Goal: Task Accomplishment & Management: Use online tool/utility

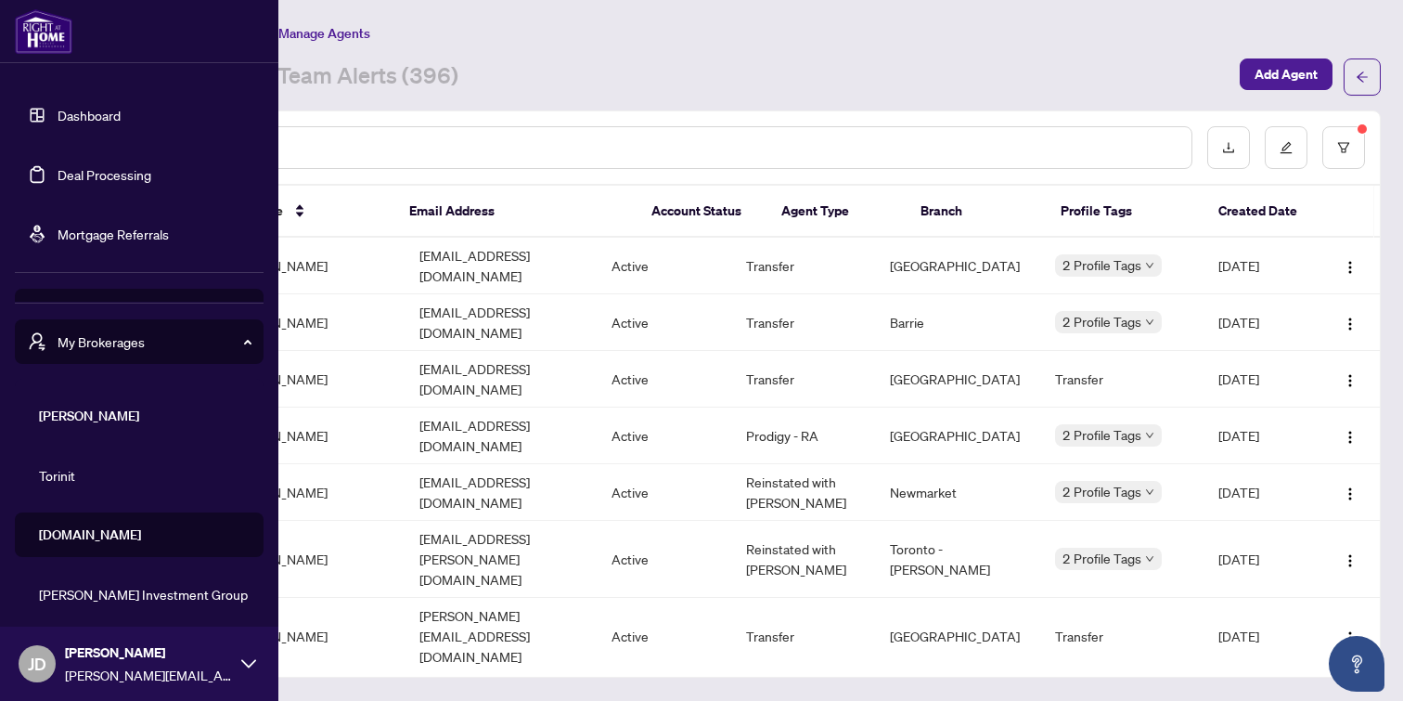
click at [80, 122] on link "Dashboard" at bounding box center [89, 115] width 63 height 17
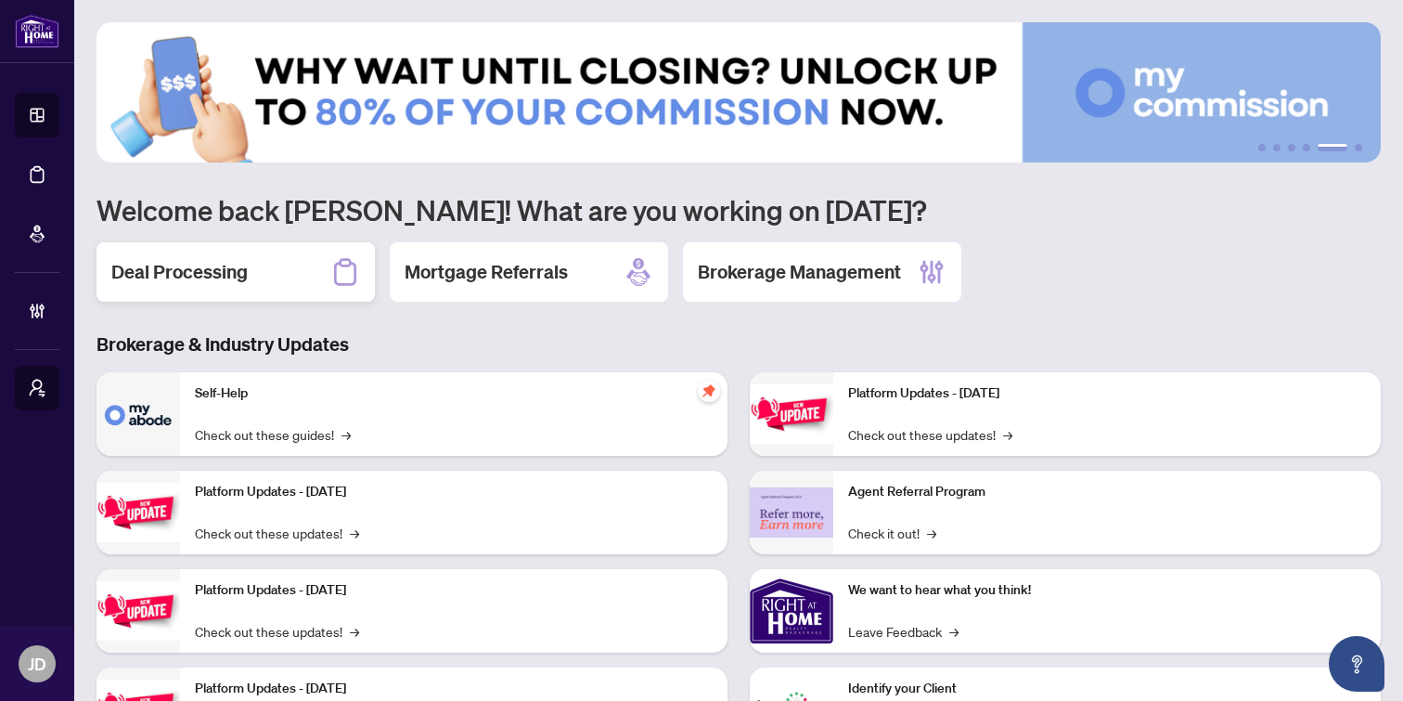
click at [195, 281] on h2 "Deal Processing" at bounding box center [179, 272] width 136 height 26
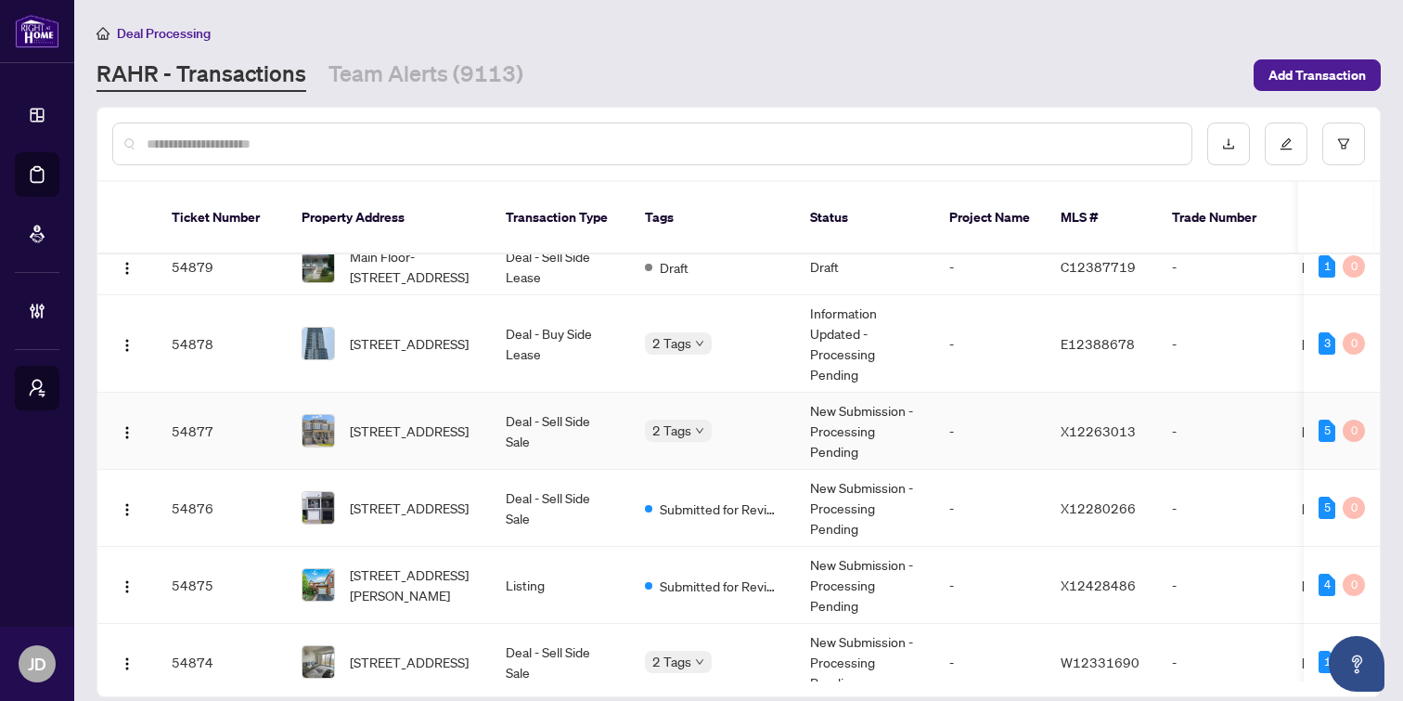
scroll to position [627, 0]
click at [435, 511] on span "[STREET_ADDRESS]" at bounding box center [409, 508] width 119 height 20
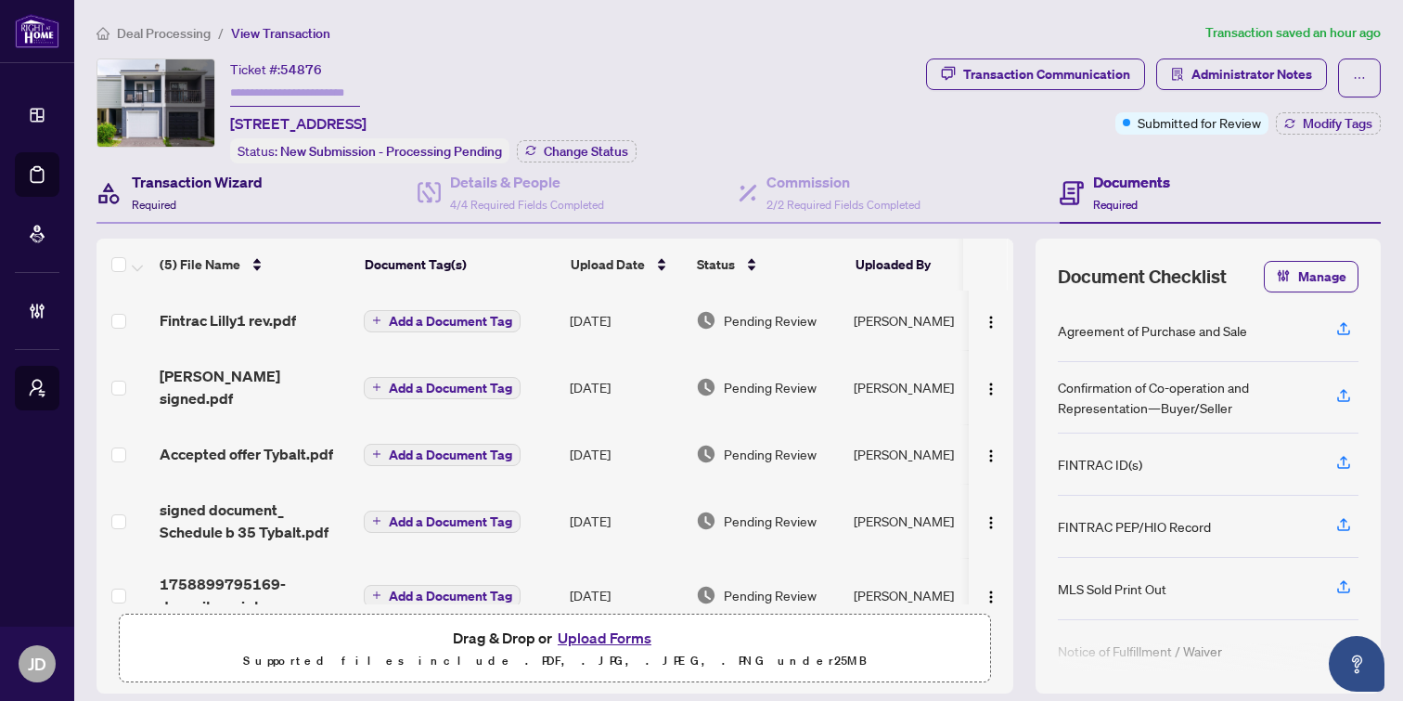
click at [204, 186] on h4 "Transaction Wizard" at bounding box center [197, 182] width 131 height 22
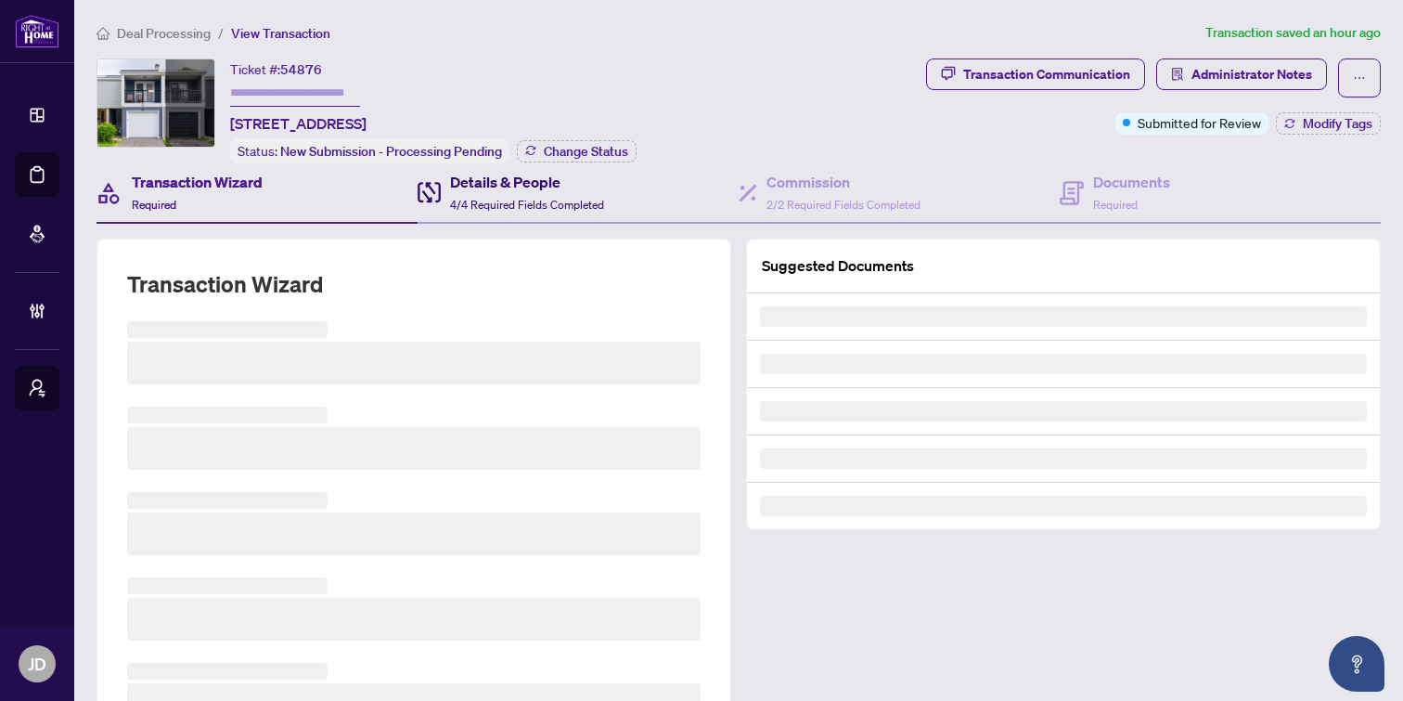
click at [483, 191] on div "Details & People 4/4 Required Fields Completed" at bounding box center [527, 193] width 154 height 44
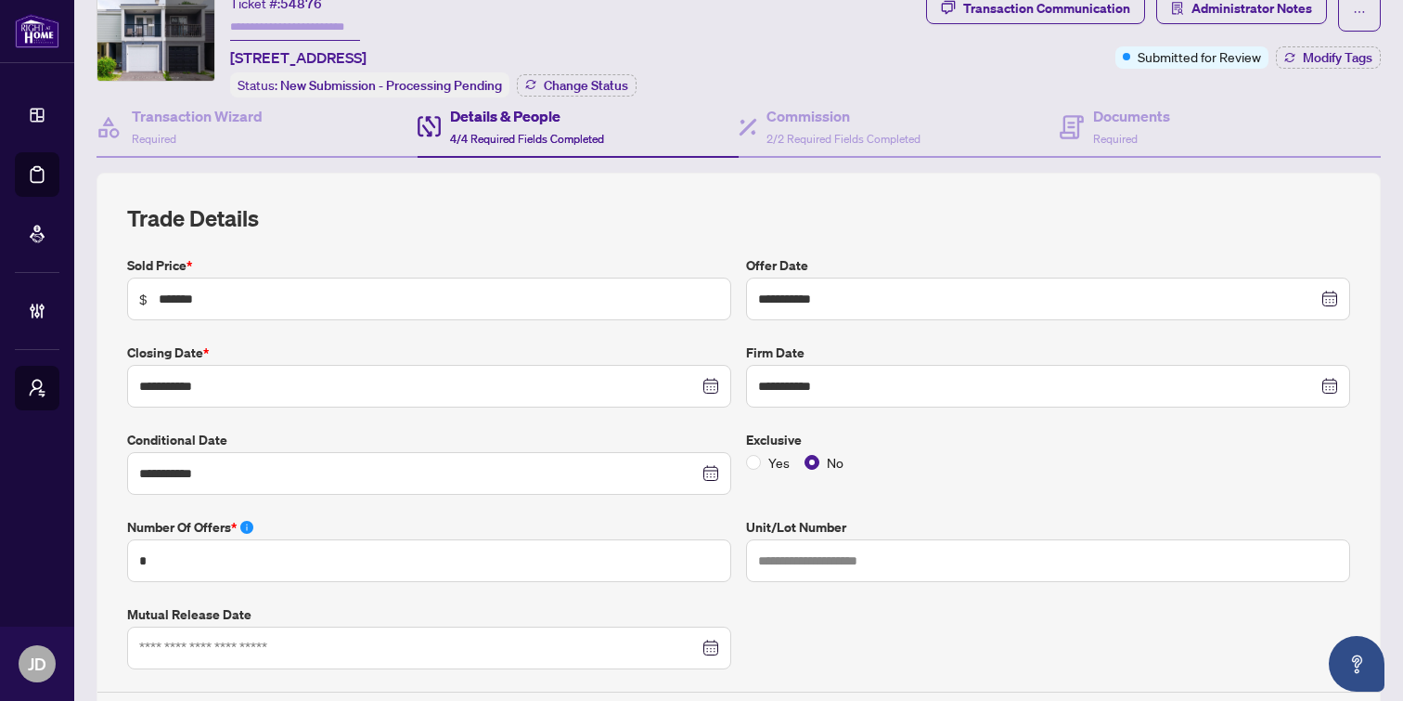
scroll to position [68, 0]
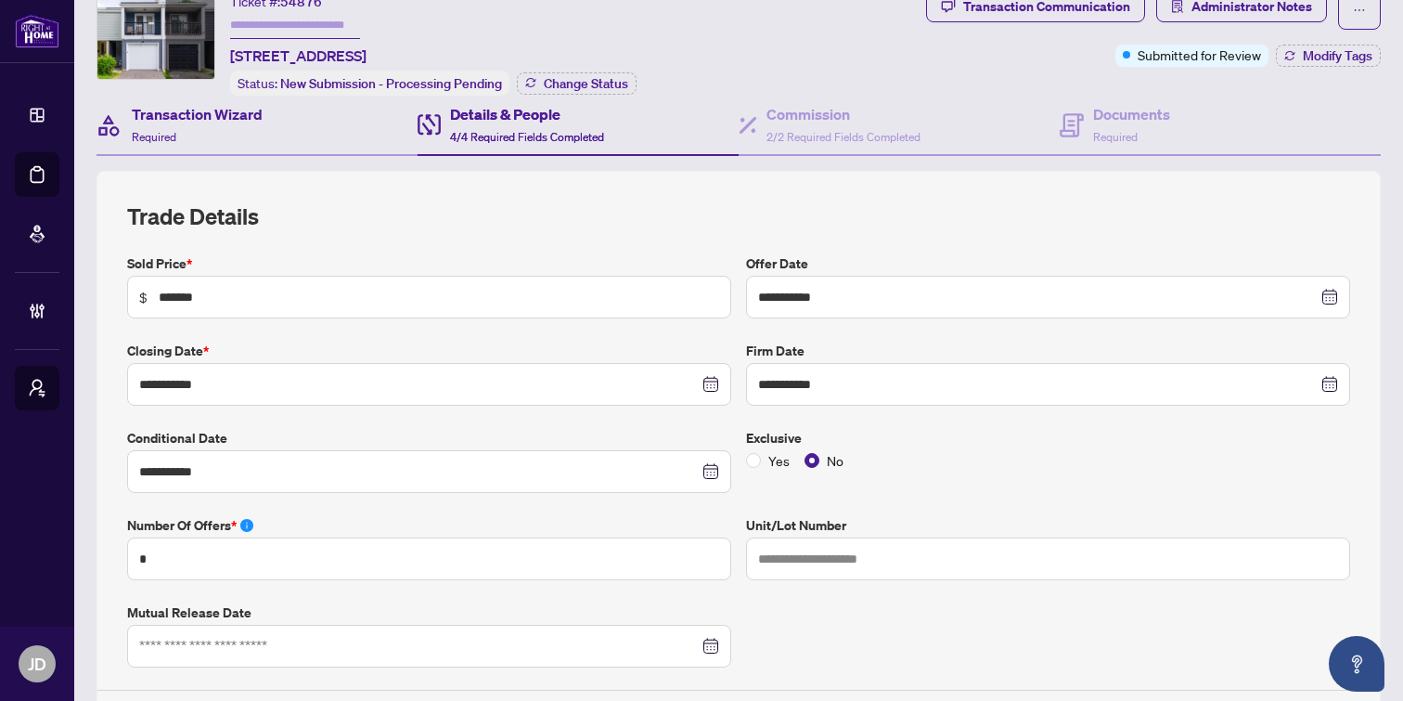
click at [264, 135] on div "Transaction Wizard Required" at bounding box center [257, 126] width 321 height 60
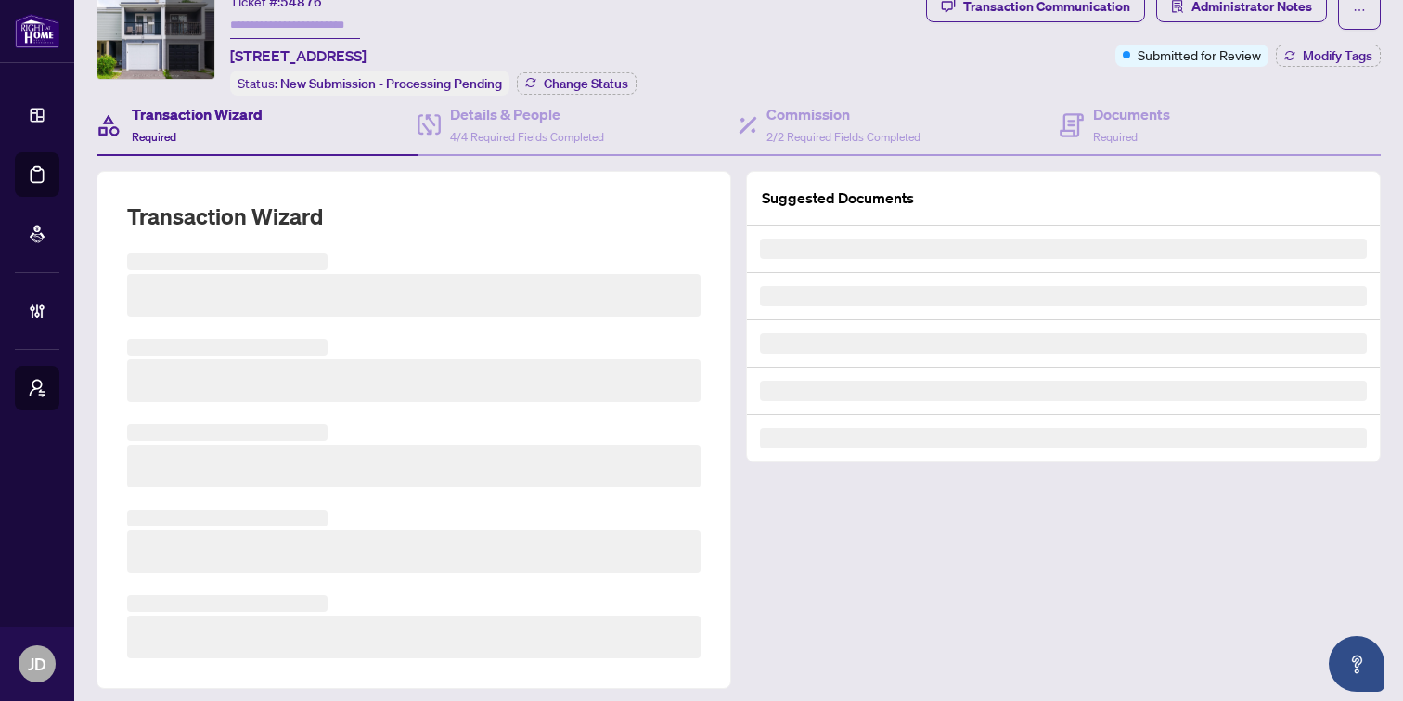
scroll to position [68, 0]
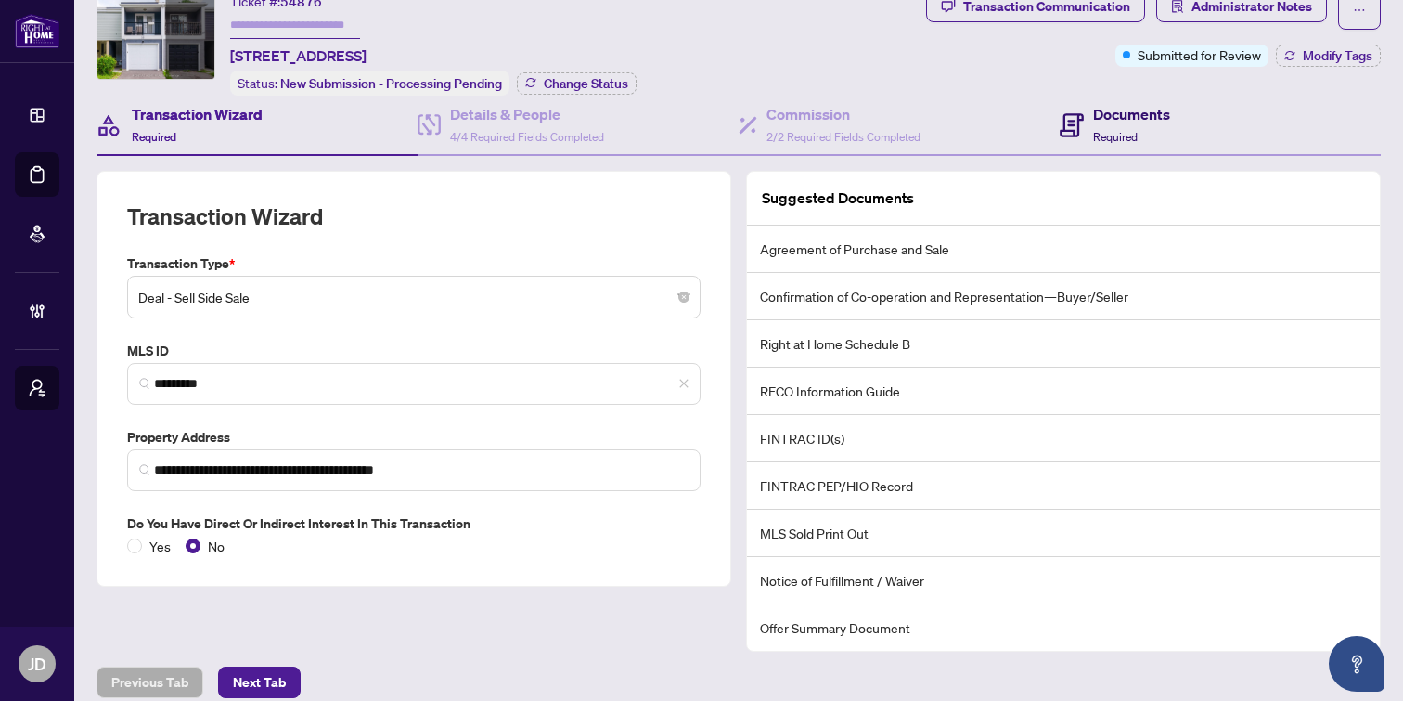
click at [1154, 118] on h4 "Documents" at bounding box center [1131, 114] width 77 height 22
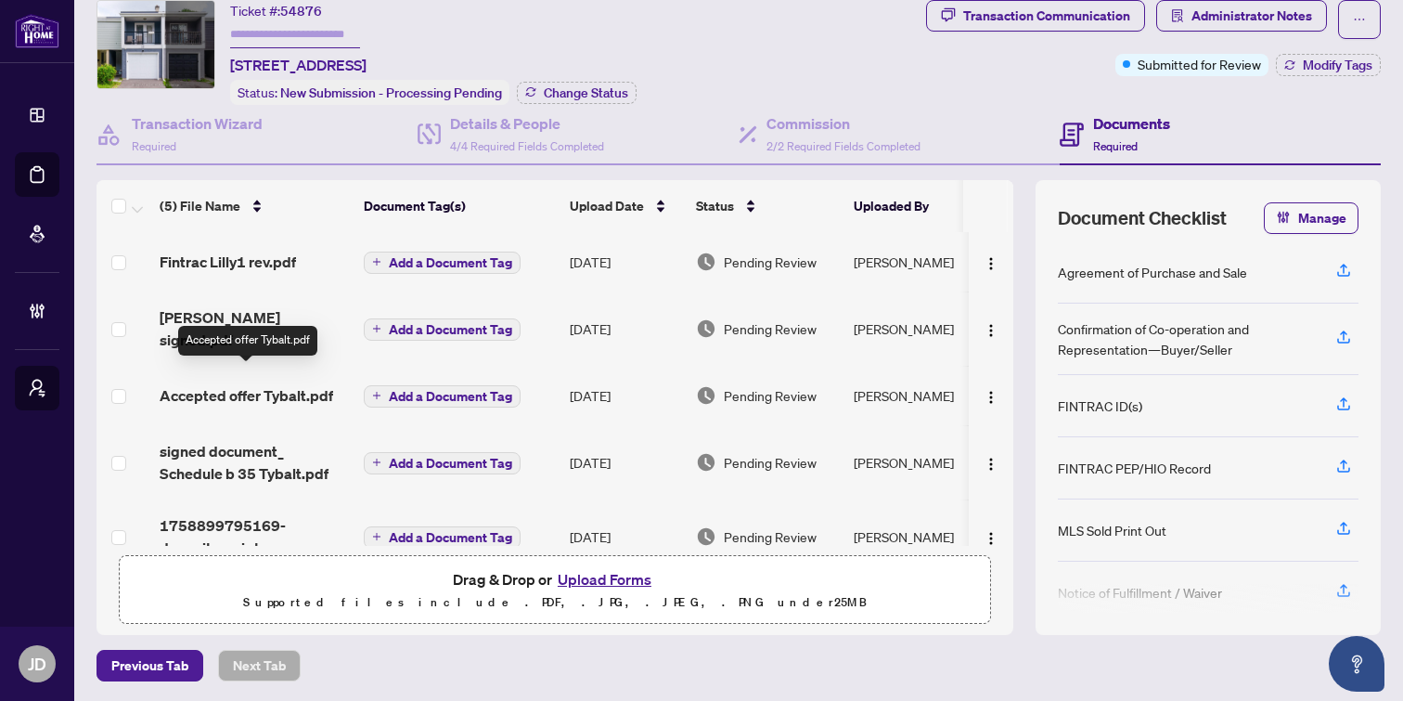
click at [224, 384] on span "Accepted offer Tybalt.pdf" at bounding box center [247, 395] width 174 height 22
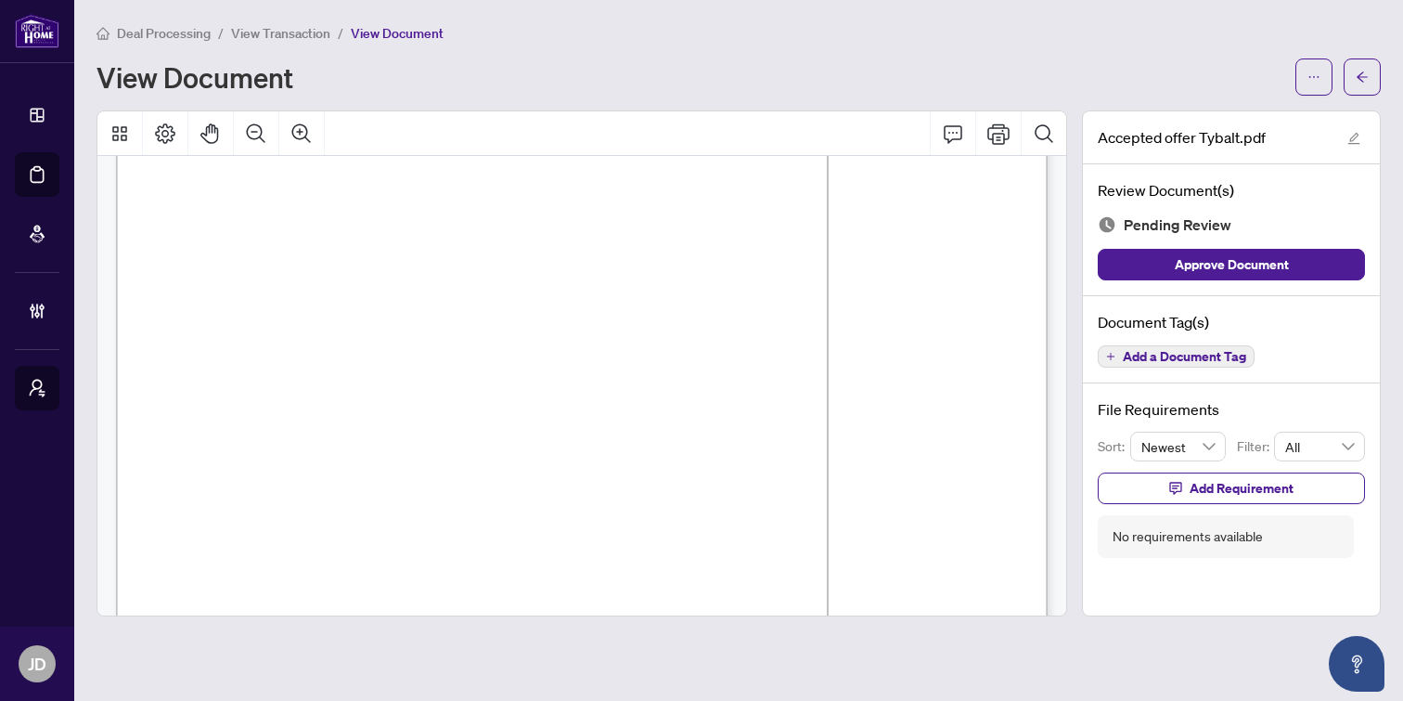
scroll to position [6317, 0]
click at [291, 28] on span "View Transaction" at bounding box center [280, 33] width 99 height 17
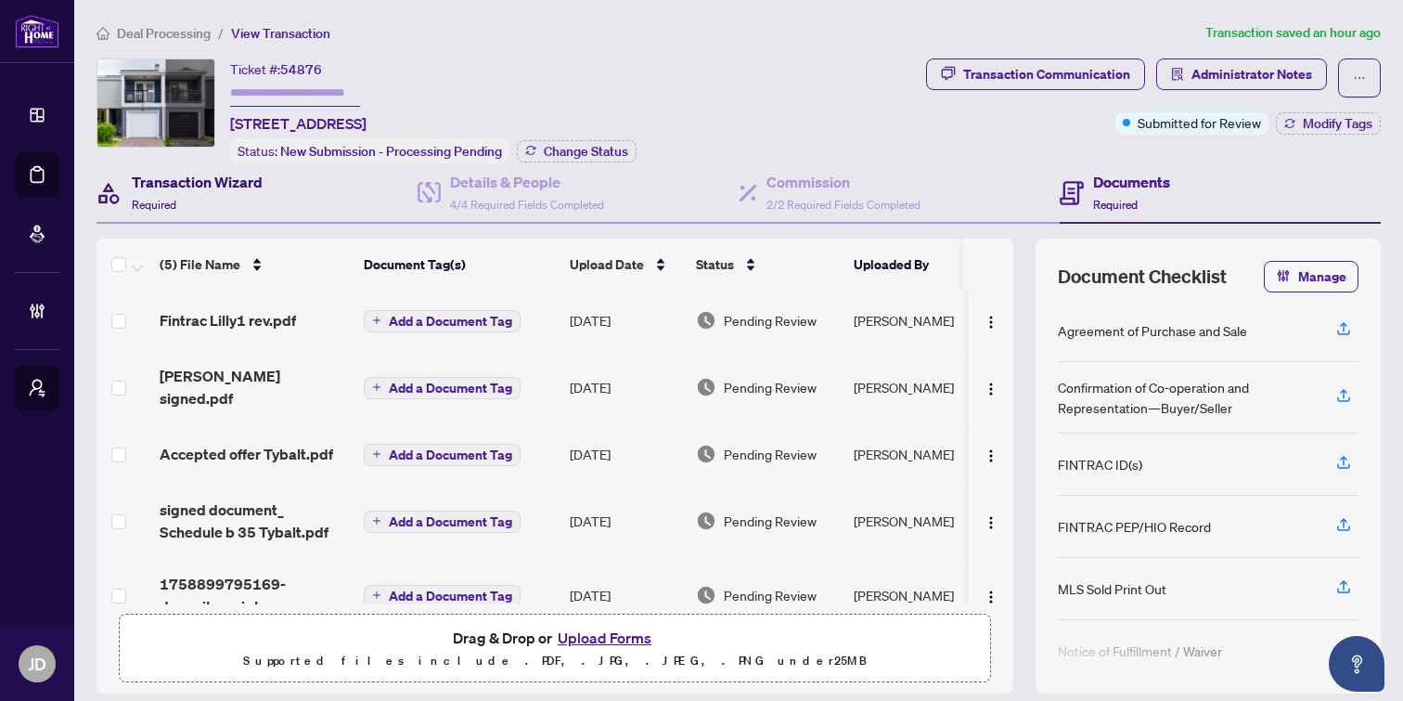
click at [219, 204] on div "Transaction Wizard Required" at bounding box center [197, 193] width 131 height 44
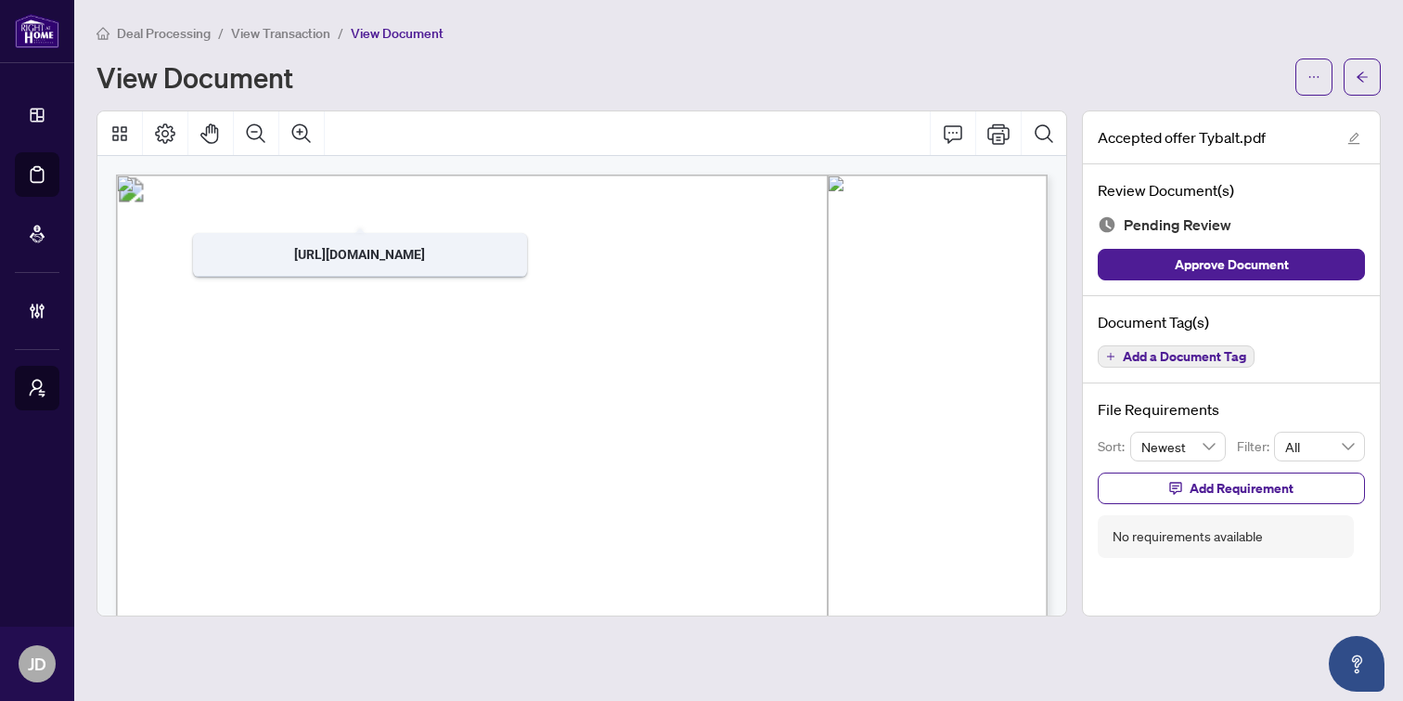
click at [171, 36] on span "Deal Processing" at bounding box center [164, 33] width 94 height 17
